Goal: Task Accomplishment & Management: Manage account settings

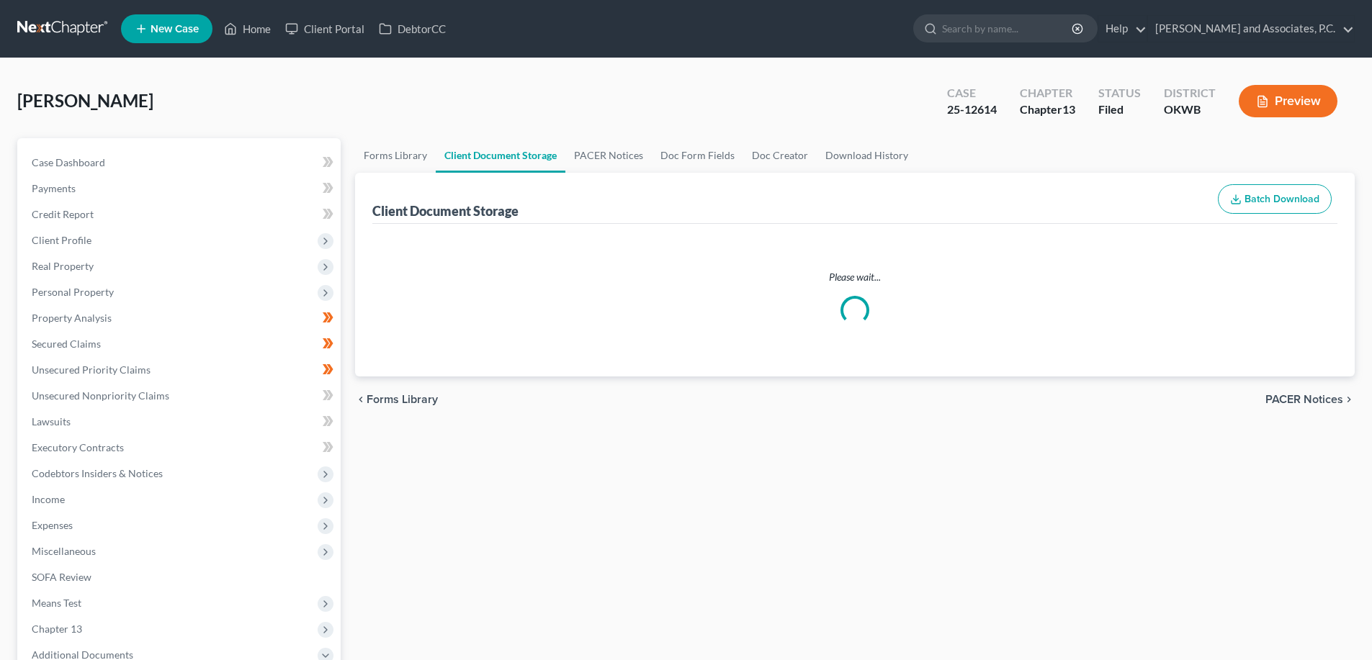
select select "3"
select select "2"
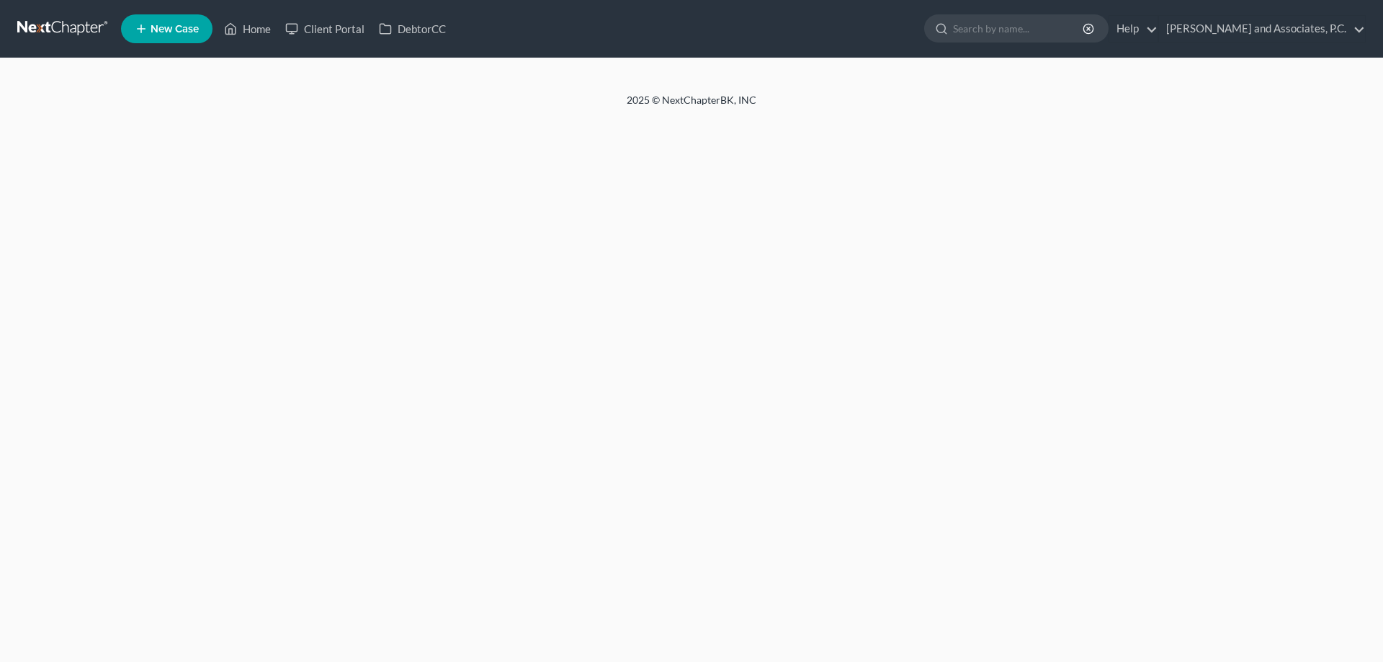
select select "3"
select select "2"
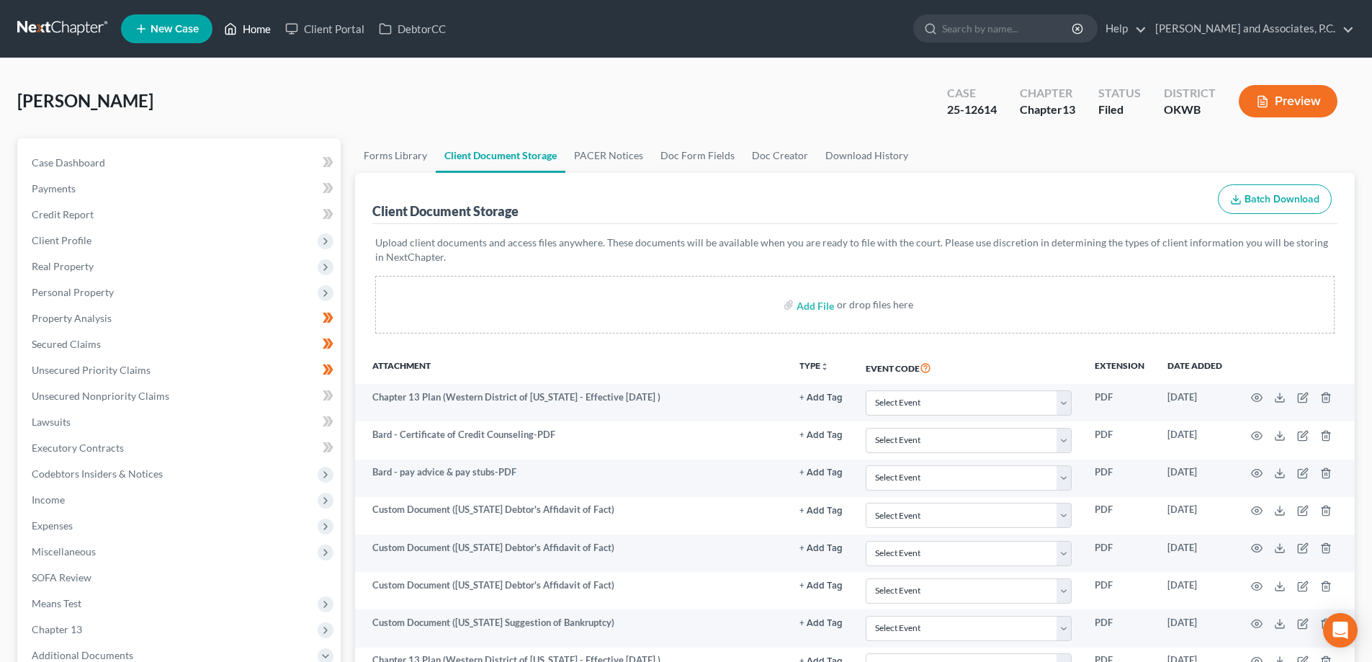
click at [268, 30] on link "Home" at bounding box center [247, 29] width 61 height 26
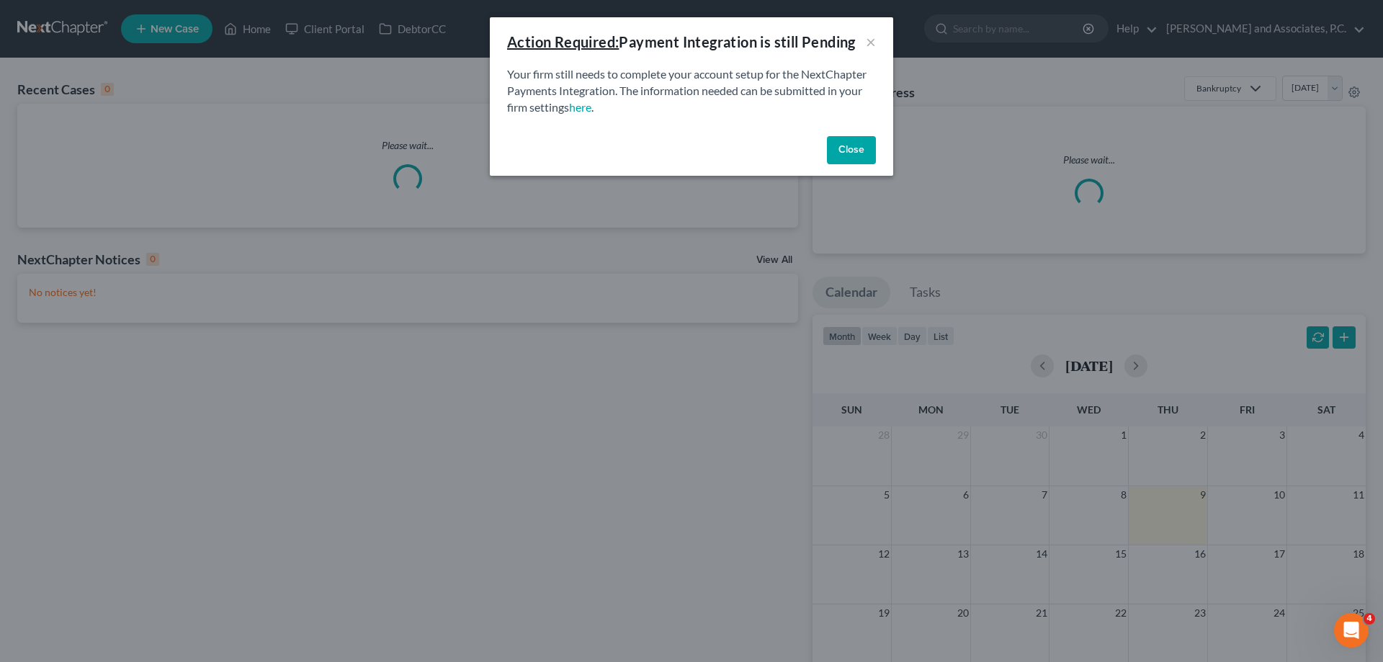
click at [844, 147] on button "Close" at bounding box center [851, 150] width 49 height 29
